Goal: Task Accomplishment & Management: Complete application form

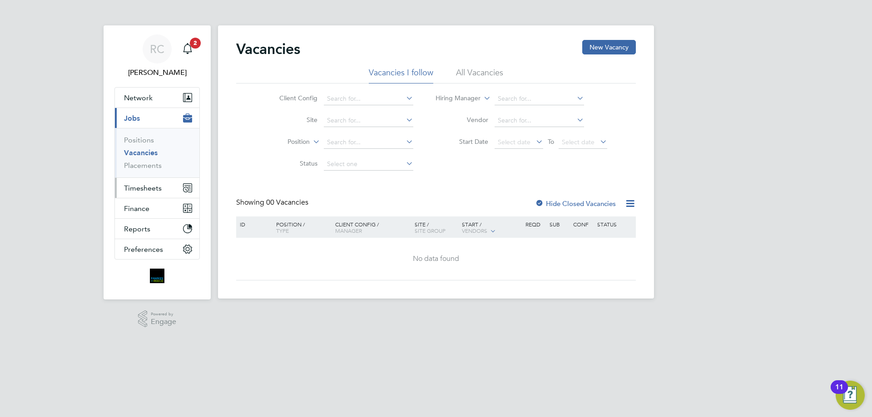
click at [147, 188] on span "Timesheets" at bounding box center [143, 188] width 38 height 9
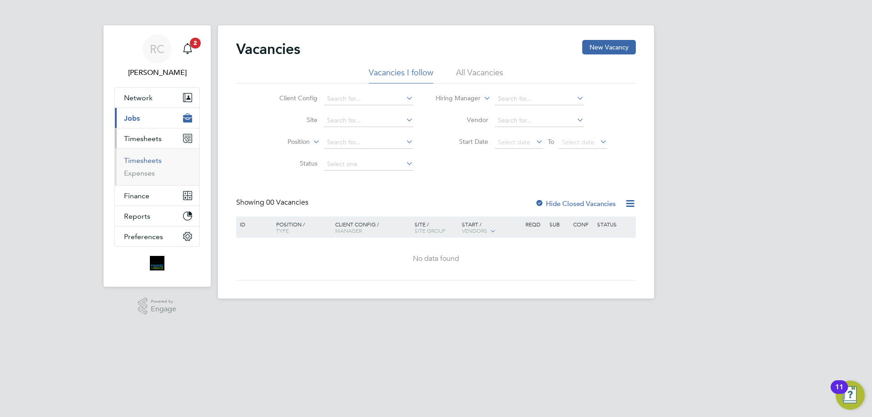
click at [139, 160] on link "Timesheets" at bounding box center [143, 160] width 38 height 9
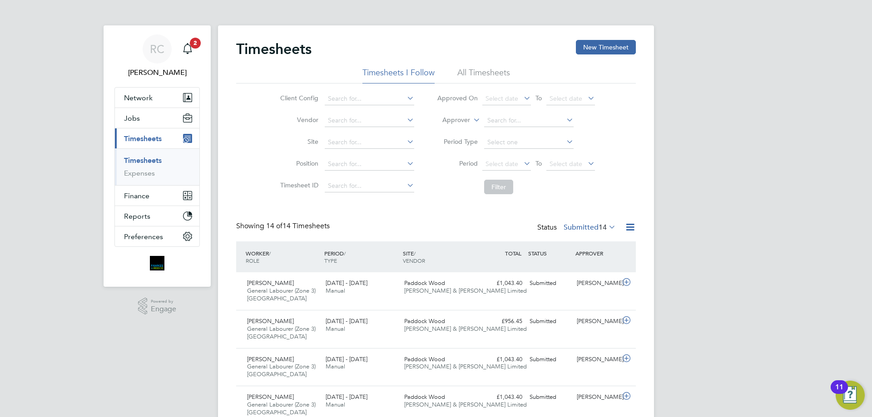
click at [486, 73] on li "All Timesheets" at bounding box center [483, 75] width 53 height 16
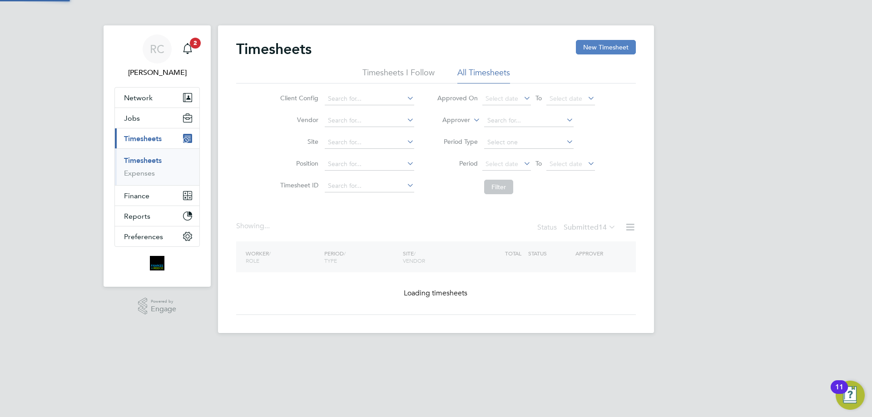
click at [604, 42] on button "New Timesheet" at bounding box center [606, 47] width 60 height 15
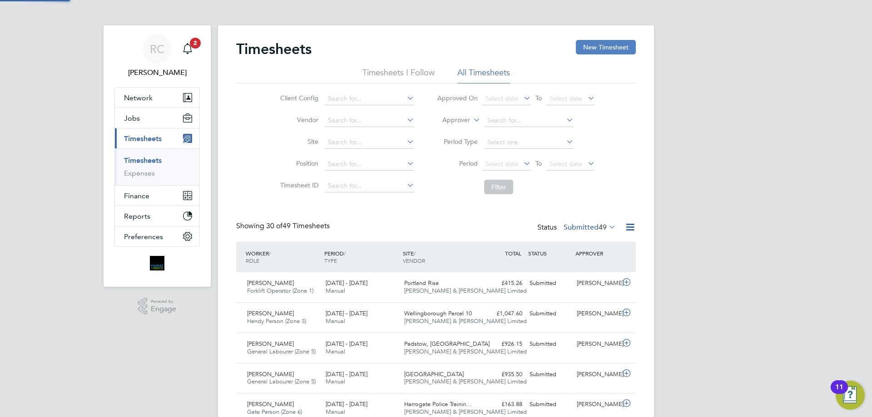
click at [606, 46] on button "New Timesheet" at bounding box center [606, 47] width 60 height 15
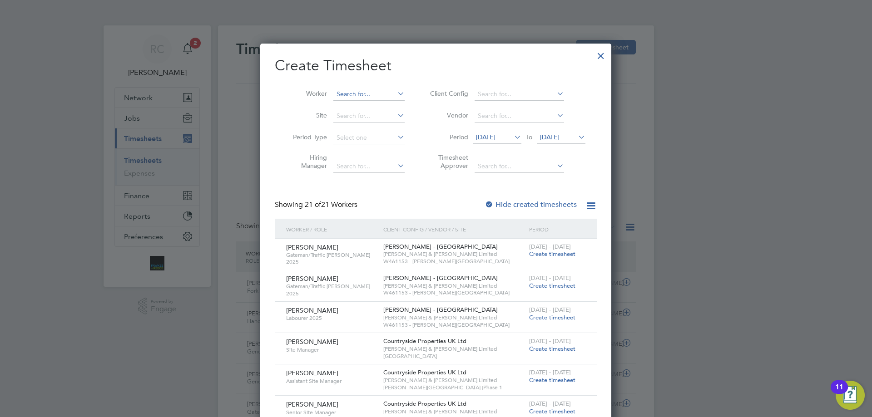
click at [363, 92] on input at bounding box center [368, 94] width 71 height 13
click at [372, 187] on li "[PERSON_NAME]" at bounding box center [392, 193] width 118 height 12
type input "[PERSON_NAME]"
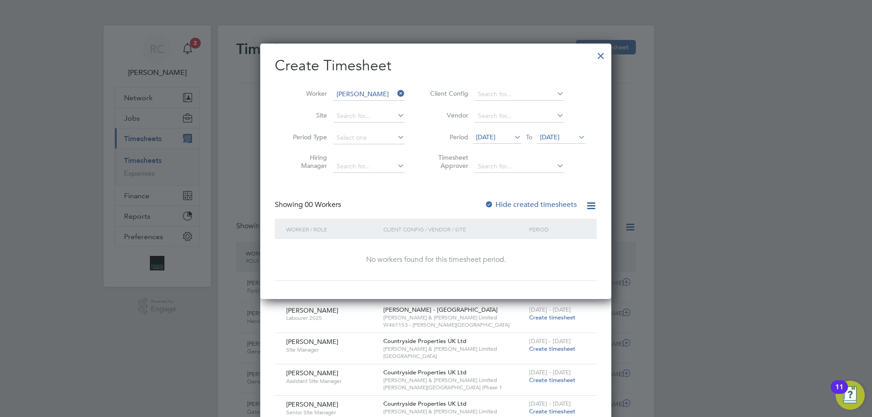
click at [492, 203] on div at bounding box center [488, 205] width 9 height 9
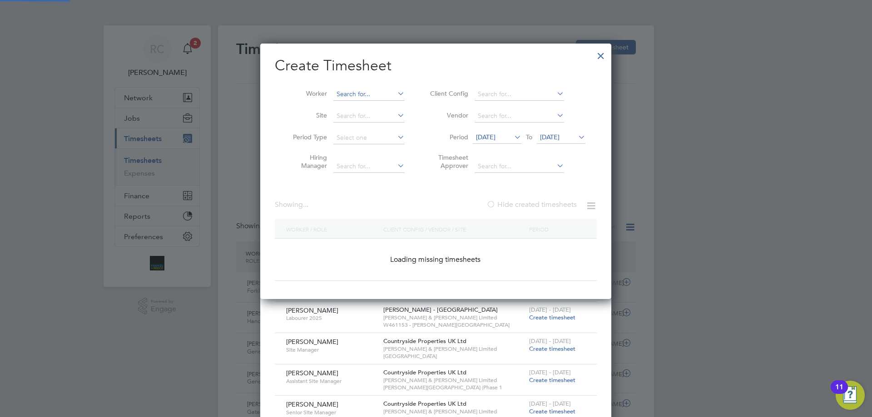
click at [376, 96] on input at bounding box center [368, 94] width 71 height 13
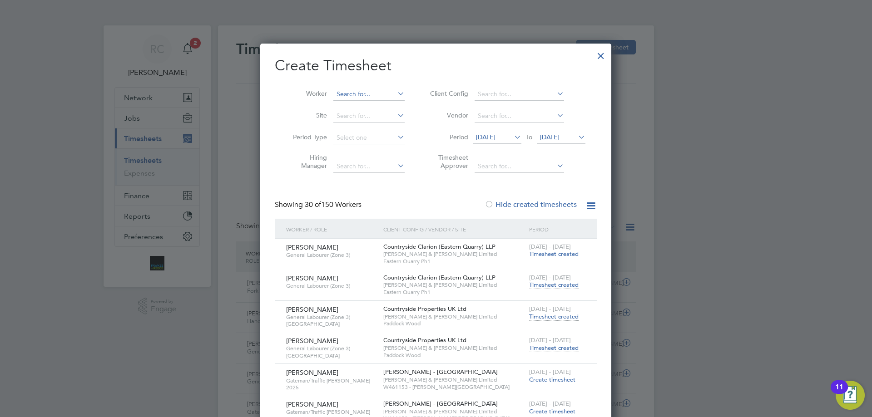
click at [339, 91] on input at bounding box center [368, 94] width 71 height 13
click at [355, 102] on li "[PERSON_NAME] her" at bounding box center [377, 106] width 89 height 12
type input "[PERSON_NAME]"
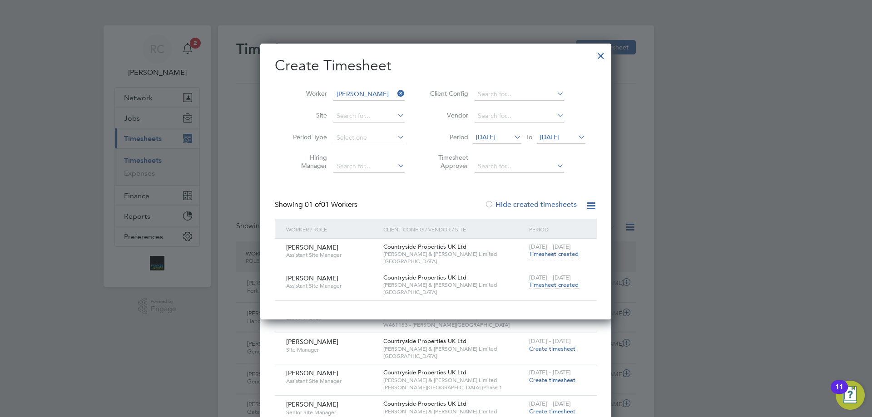
click at [556, 252] on span "Timesheet created" at bounding box center [553, 254] width 49 height 8
